Goal: Navigation & Orientation: Find specific page/section

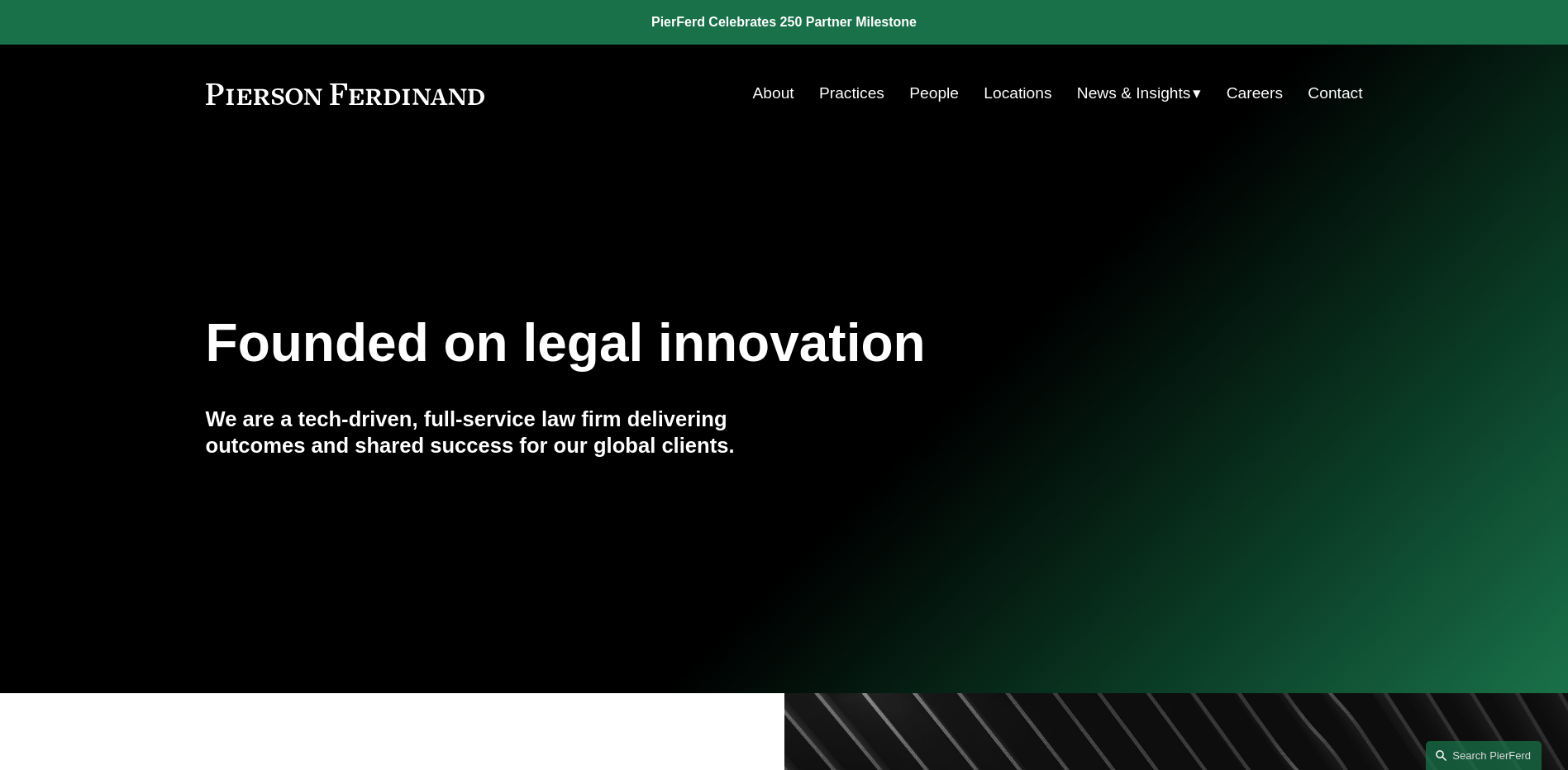
click at [0, 0] on span "News" at bounding box center [0, 0] width 0 height 0
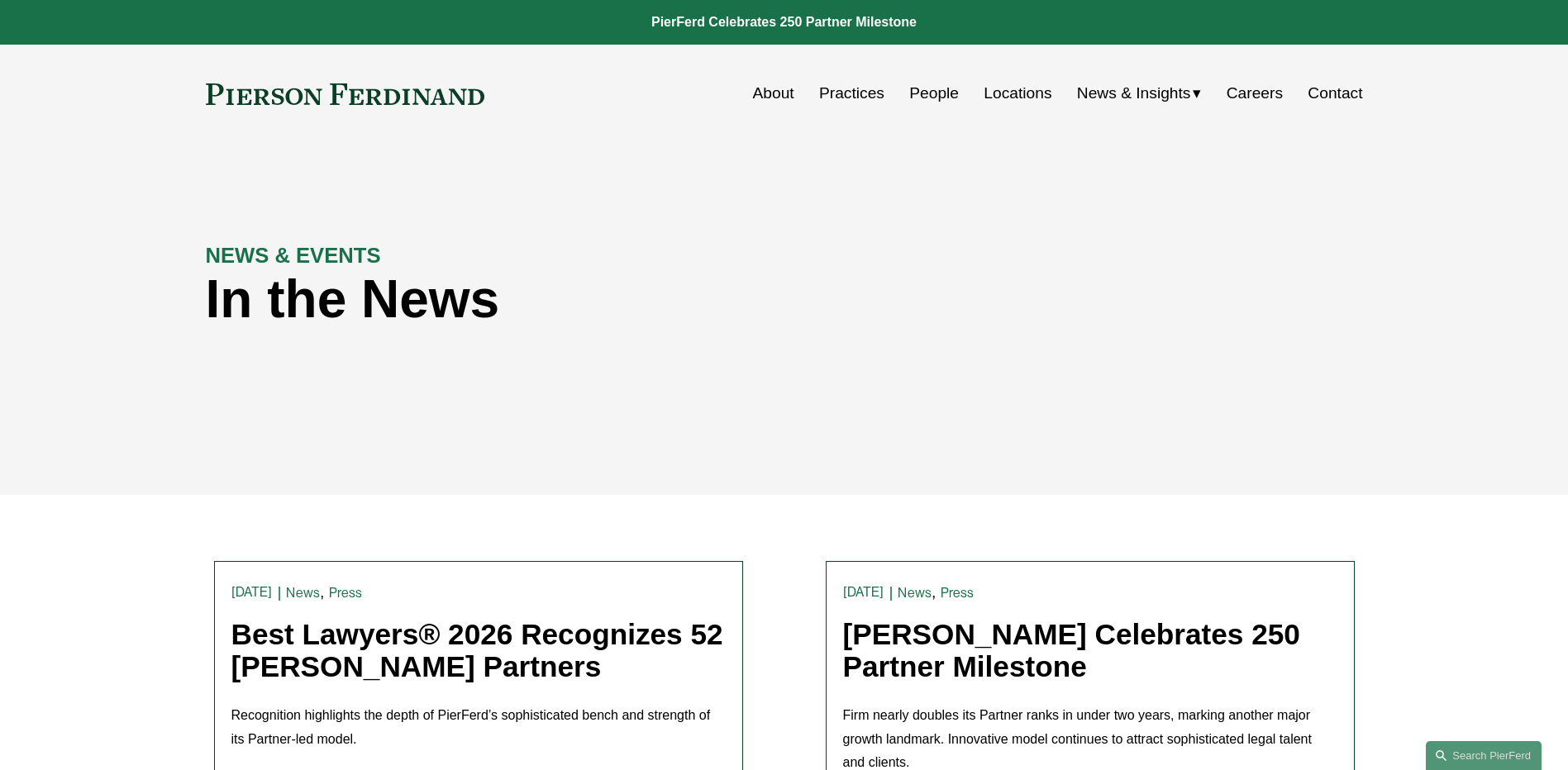
click at [919, 95] on link "People" at bounding box center [934, 93] width 50 height 31
